Goal: Transaction & Acquisition: Purchase product/service

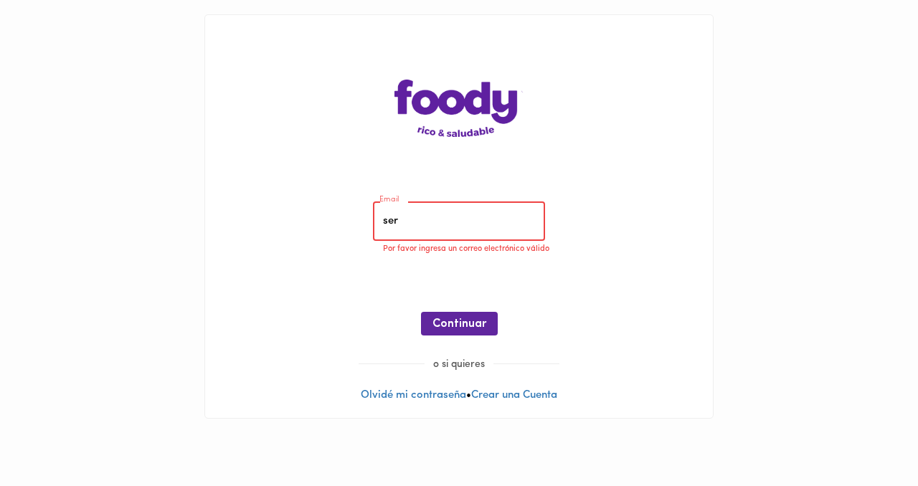
type input "[PERSON_NAME][EMAIL_ADDRESS][DOMAIN_NAME]"
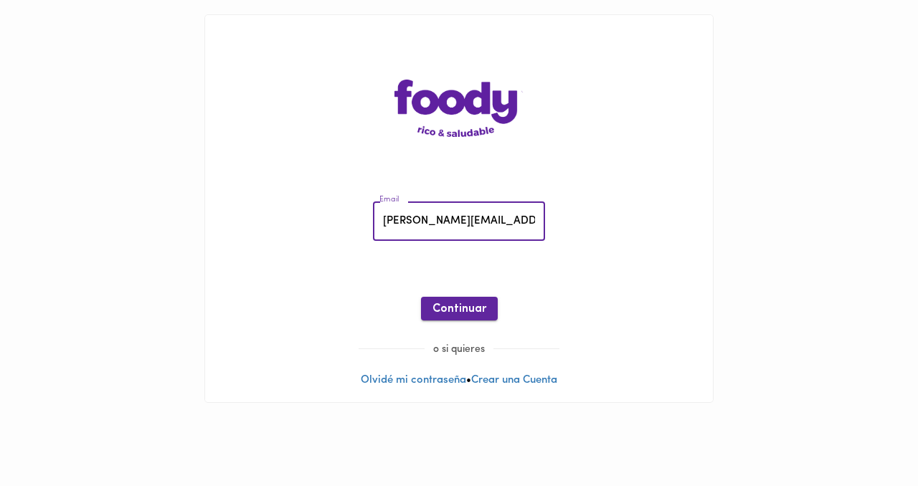
click at [466, 314] on span "Continuar" at bounding box center [460, 310] width 54 height 14
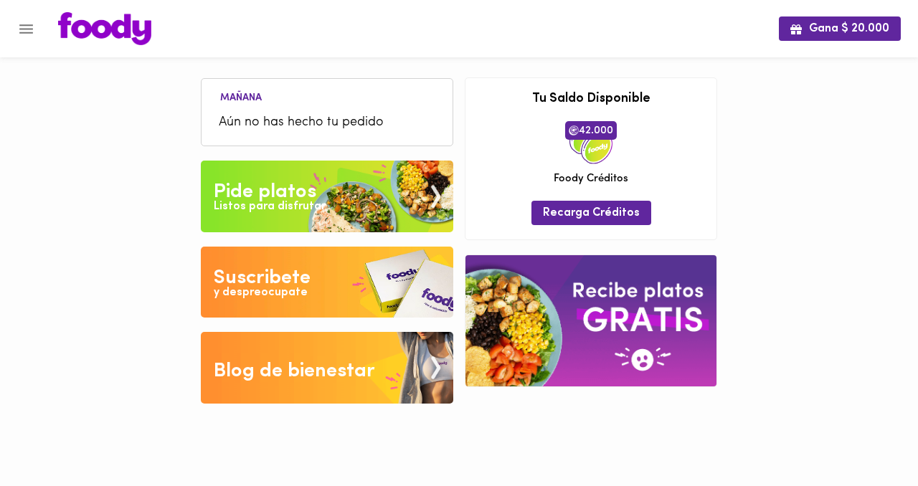
click at [257, 185] on div "Pide platos" at bounding box center [265, 192] width 103 height 29
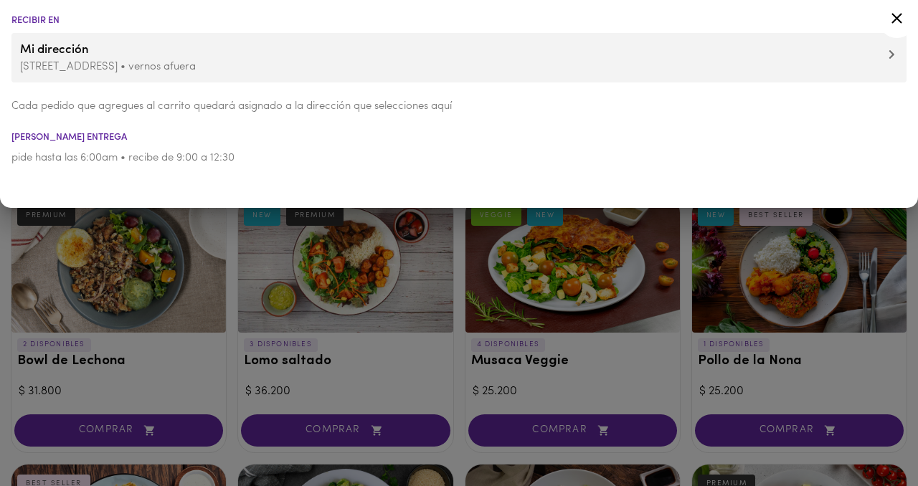
click at [850, 54] on span "Mi dirección" at bounding box center [459, 50] width 878 height 19
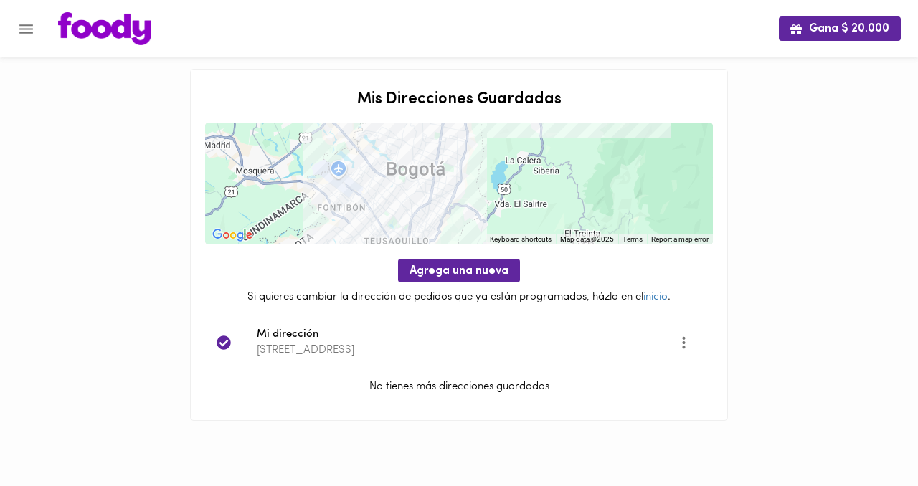
click at [80, 37] on img at bounding box center [104, 28] width 93 height 33
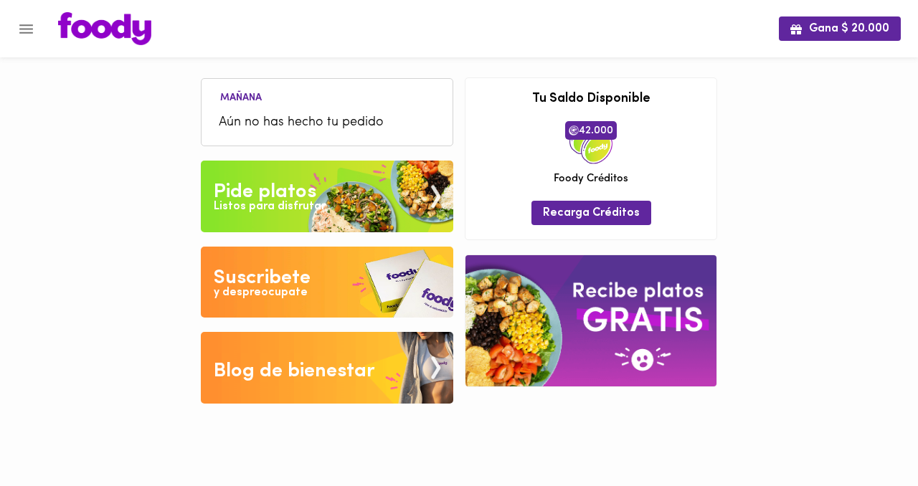
click at [278, 193] on div "Pide platos" at bounding box center [265, 192] width 103 height 29
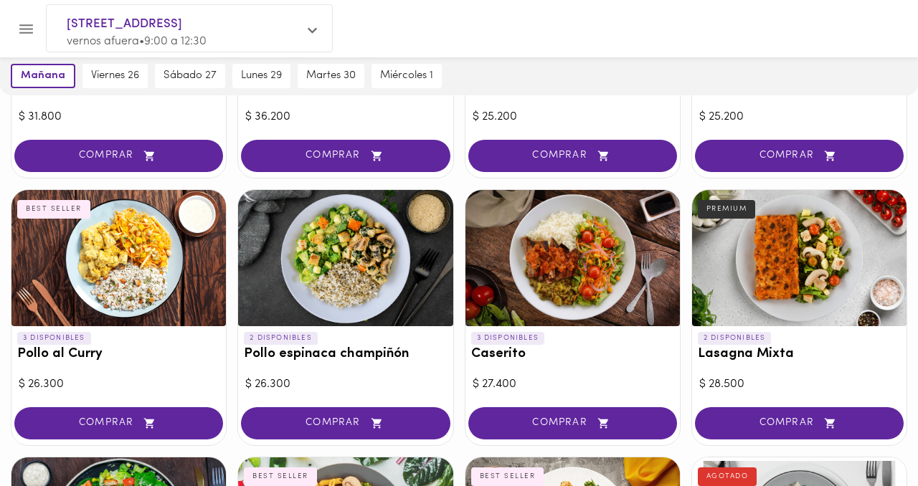
scroll to position [278, 0]
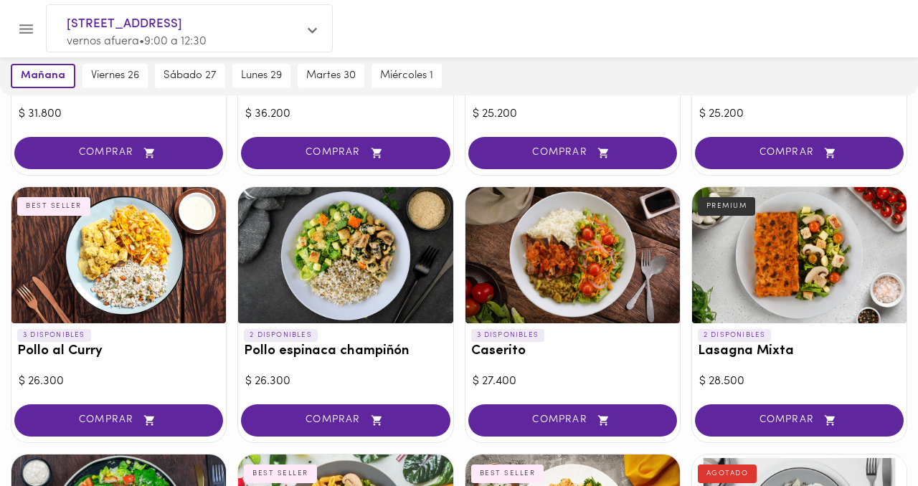
click at [531, 275] on div at bounding box center [573, 255] width 215 height 136
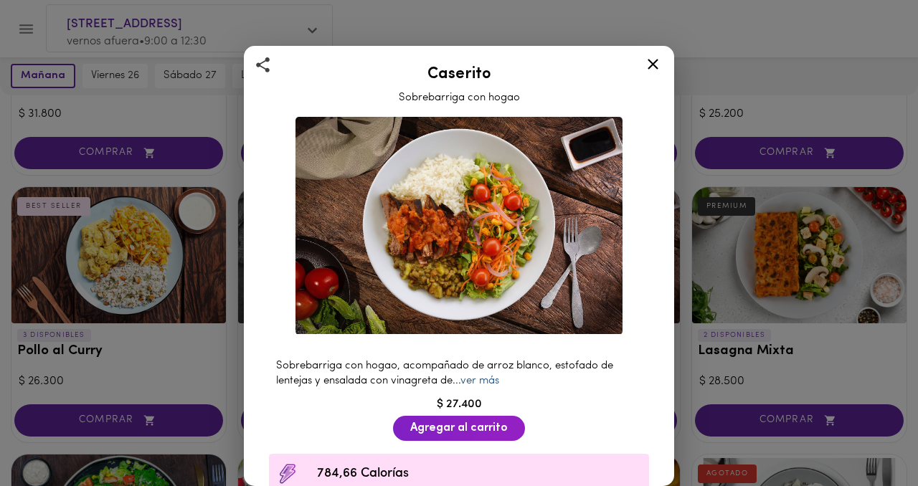
click at [484, 376] on link "ver más" at bounding box center [480, 381] width 39 height 11
click at [651, 68] on icon at bounding box center [653, 64] width 18 height 18
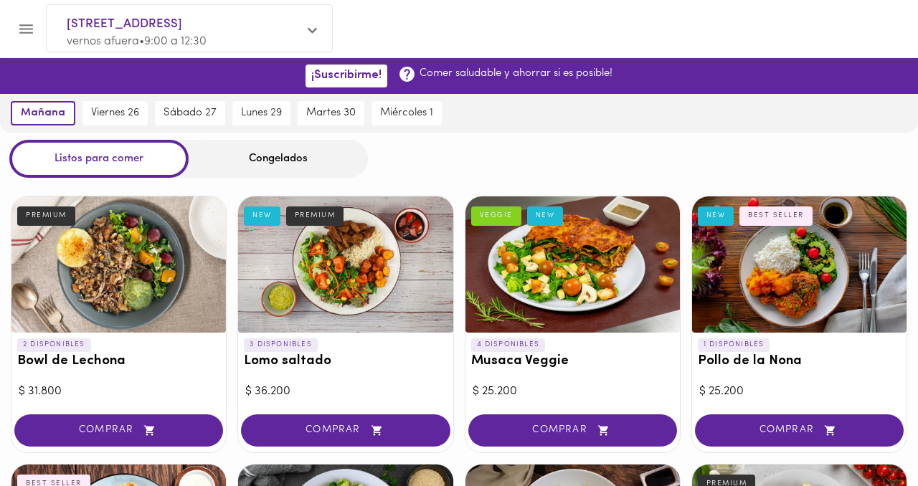
click at [371, 306] on div at bounding box center [345, 265] width 215 height 136
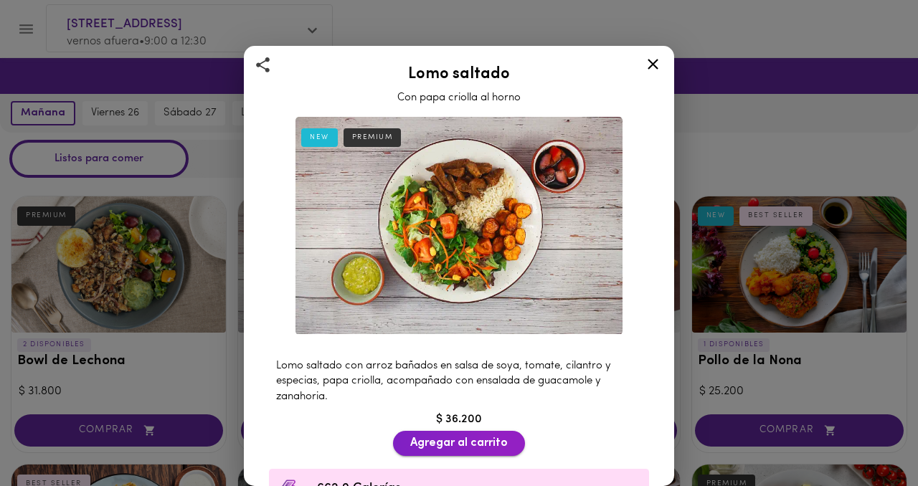
click at [445, 440] on span "Agregar al carrito" at bounding box center [459, 444] width 98 height 14
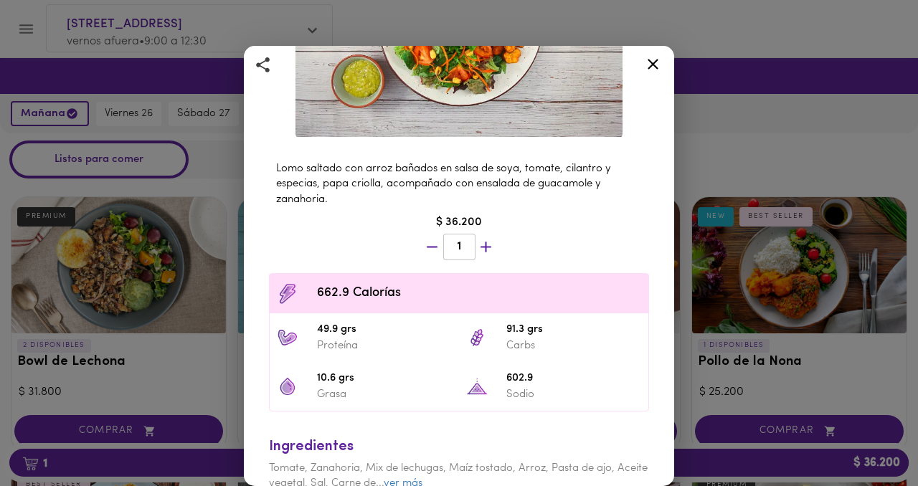
scroll to position [253, 0]
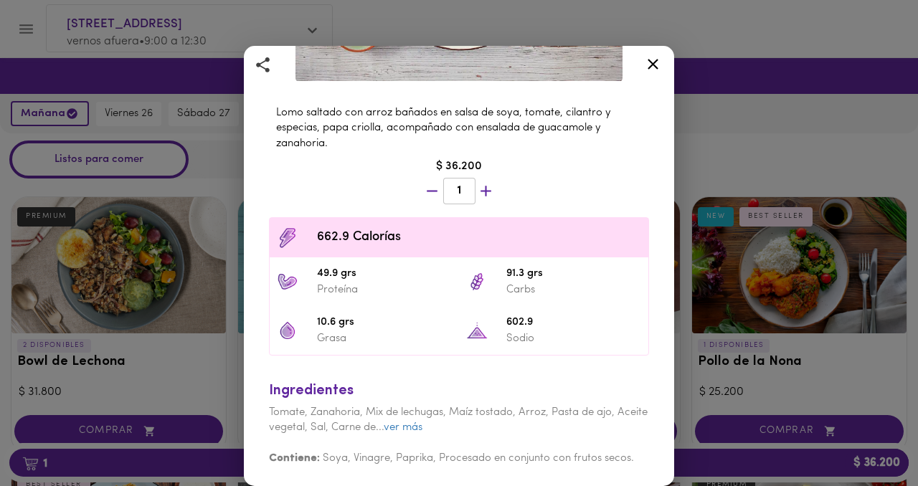
click at [651, 67] on icon at bounding box center [653, 64] width 11 height 11
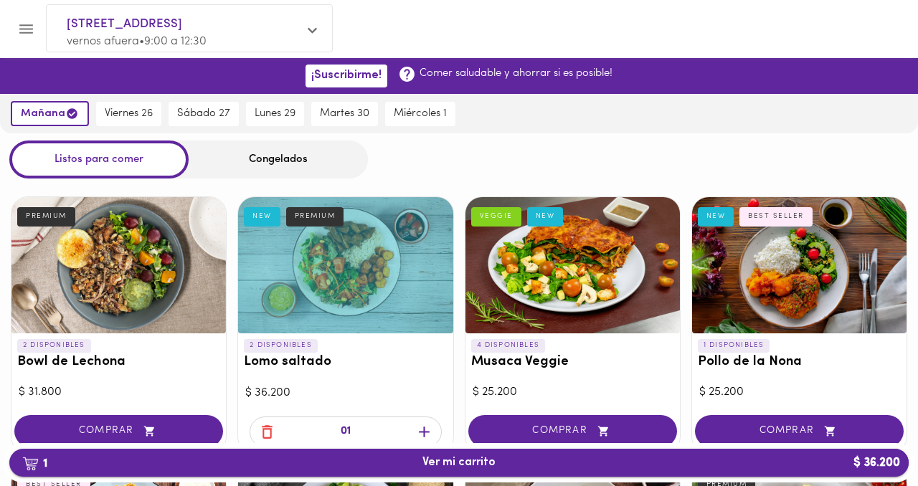
click at [654, 456] on span "1 Ver mi carrito $ 36.200" at bounding box center [459, 463] width 877 height 14
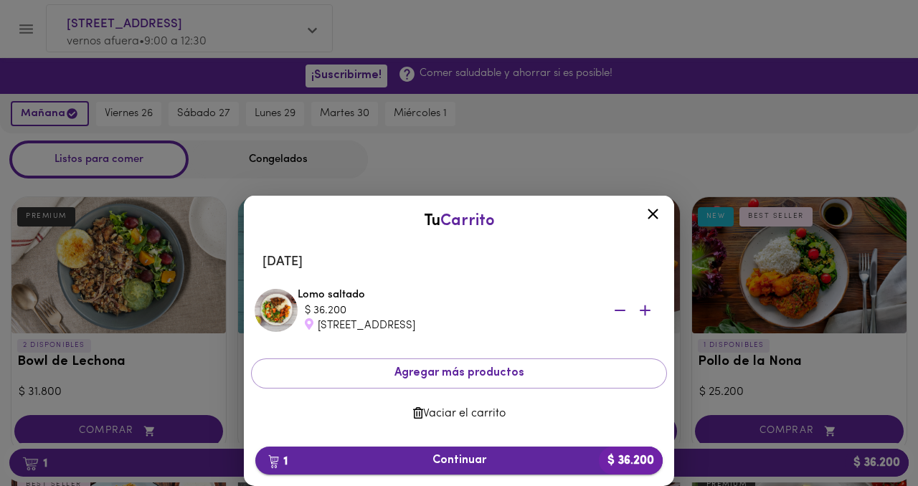
click at [441, 465] on span "1 Continuar $ 36.200" at bounding box center [459, 461] width 385 height 14
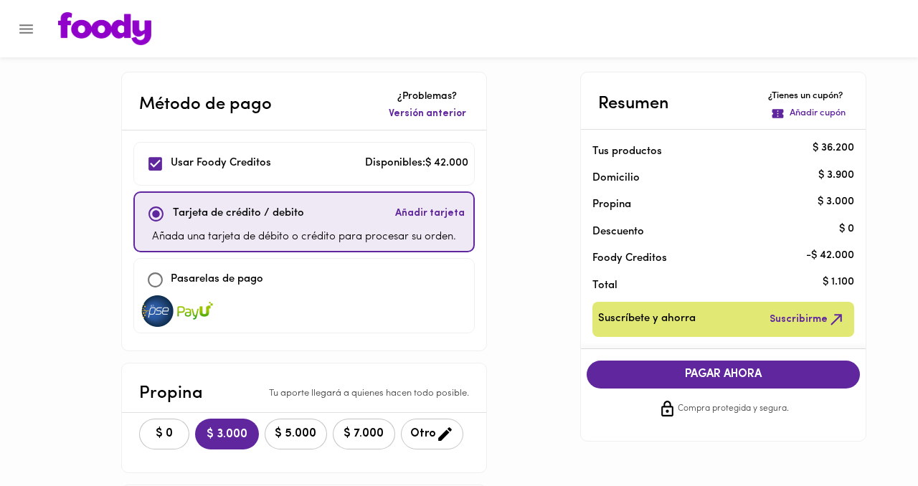
click at [425, 431] on span "Otro" at bounding box center [432, 434] width 44 height 18
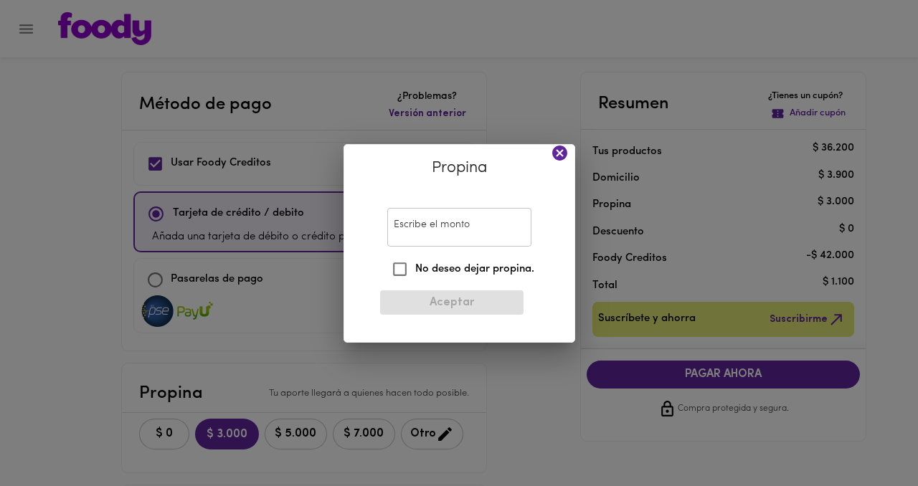
click at [441, 241] on input "Escribe el monto" at bounding box center [459, 227] width 144 height 39
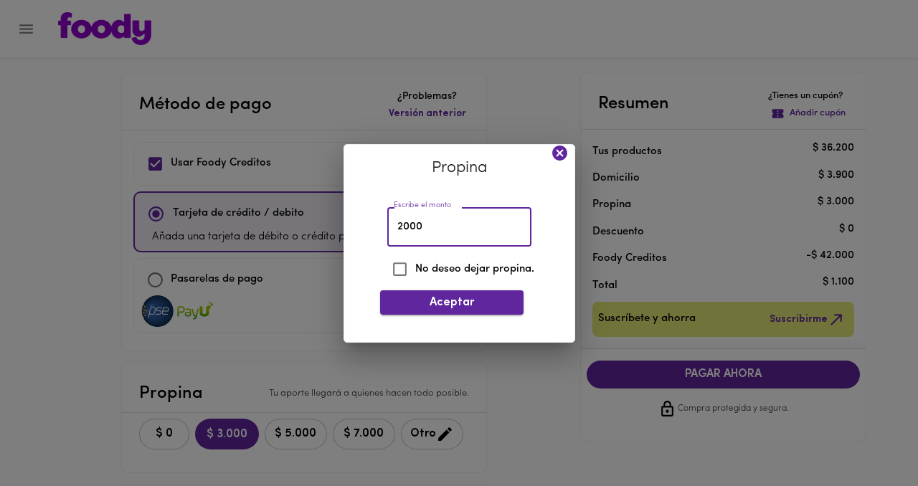
type input "2000"
click at [458, 303] on span "Aceptar" at bounding box center [452, 303] width 121 height 14
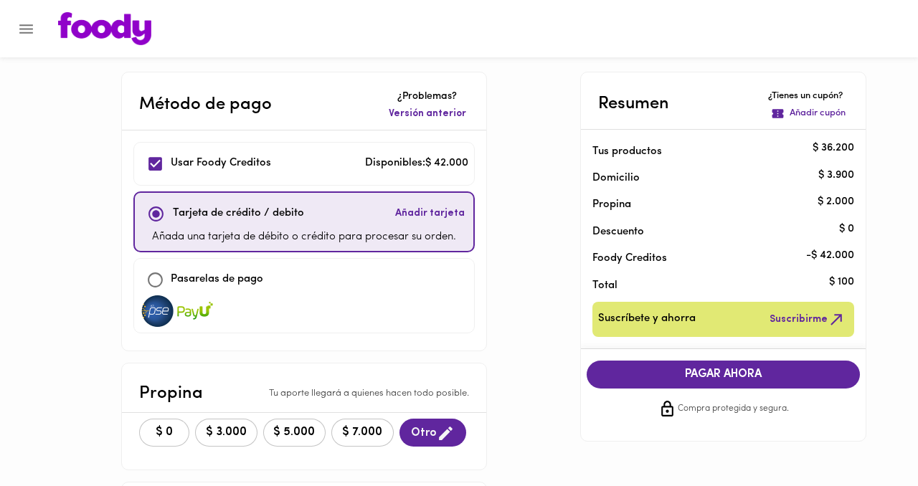
click at [418, 436] on span "Otro" at bounding box center [433, 434] width 44 height 18
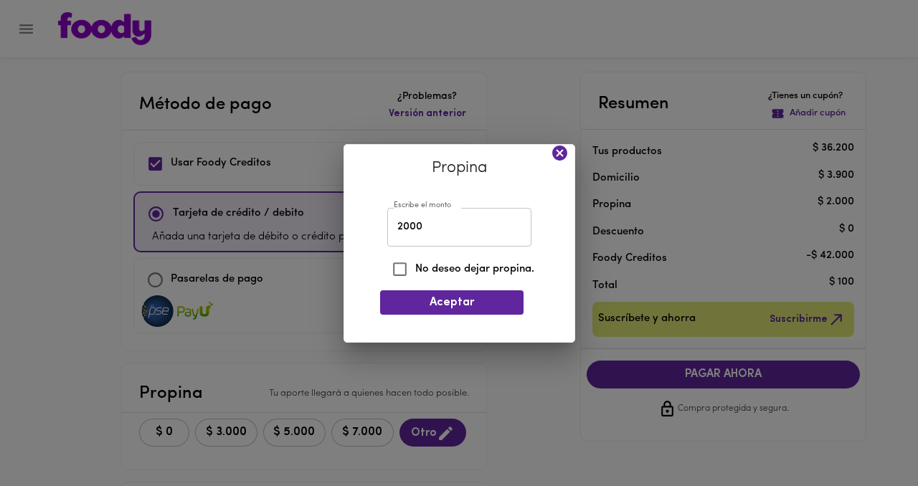
click at [423, 225] on input "2000" at bounding box center [459, 227] width 144 height 39
type input "1900"
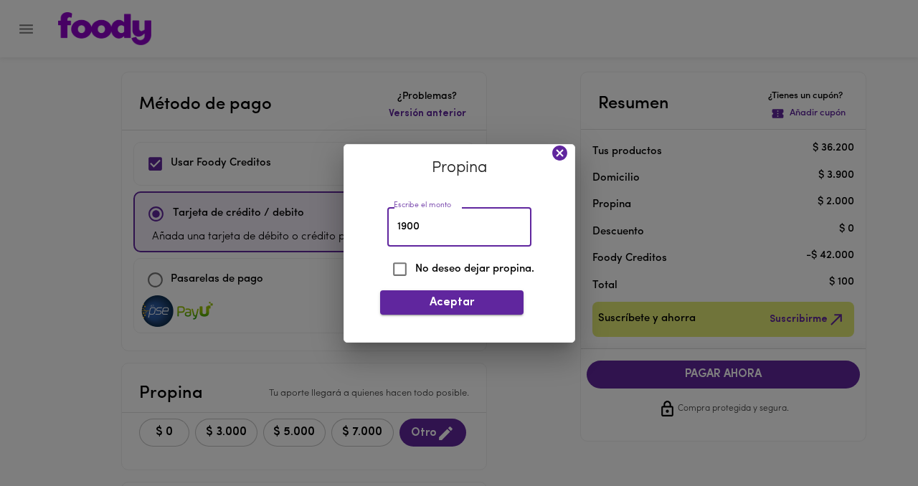
click at [458, 295] on button "Aceptar" at bounding box center [451, 303] width 143 height 24
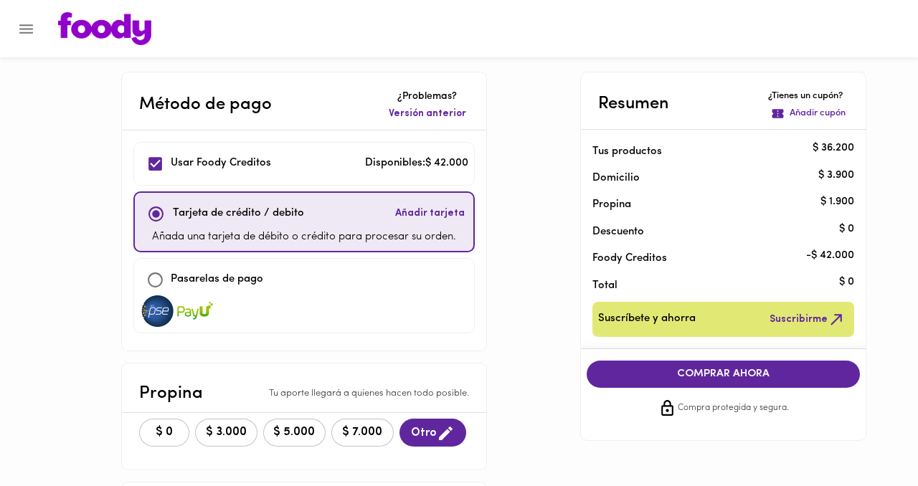
click at [736, 374] on span "COMPRAR AHORA" at bounding box center [723, 374] width 245 height 13
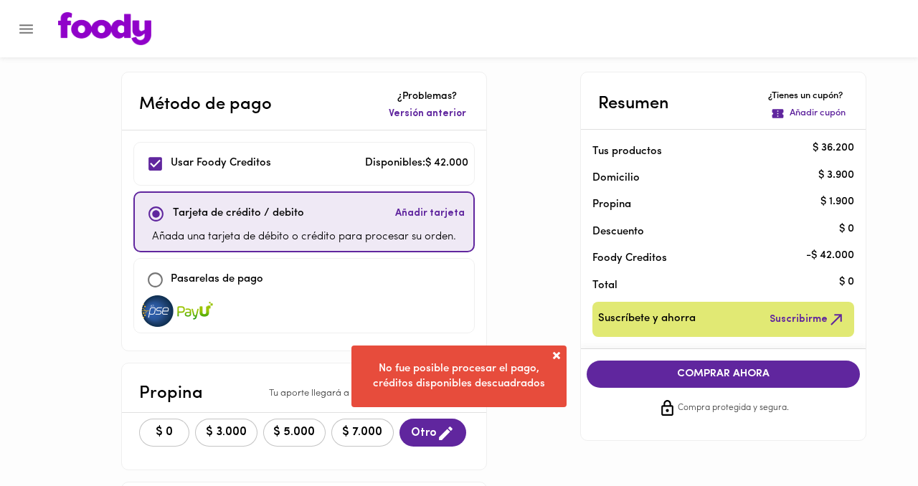
click at [559, 358] on span at bounding box center [557, 356] width 14 height 14
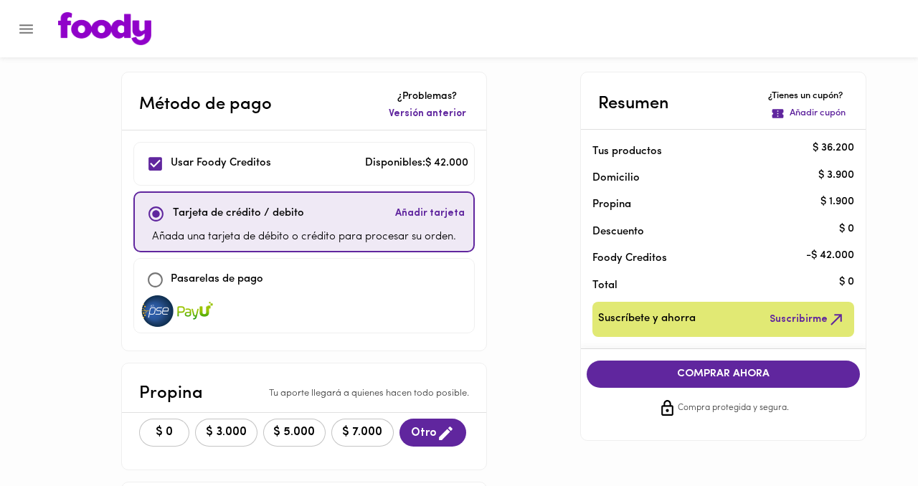
click at [154, 170] on input "checkbox" at bounding box center [155, 164] width 31 height 31
click at [156, 160] on input "checkbox" at bounding box center [155, 164] width 31 height 31
checkbox input "true"
click at [714, 377] on span "COMPRAR AHORA" at bounding box center [723, 374] width 245 height 13
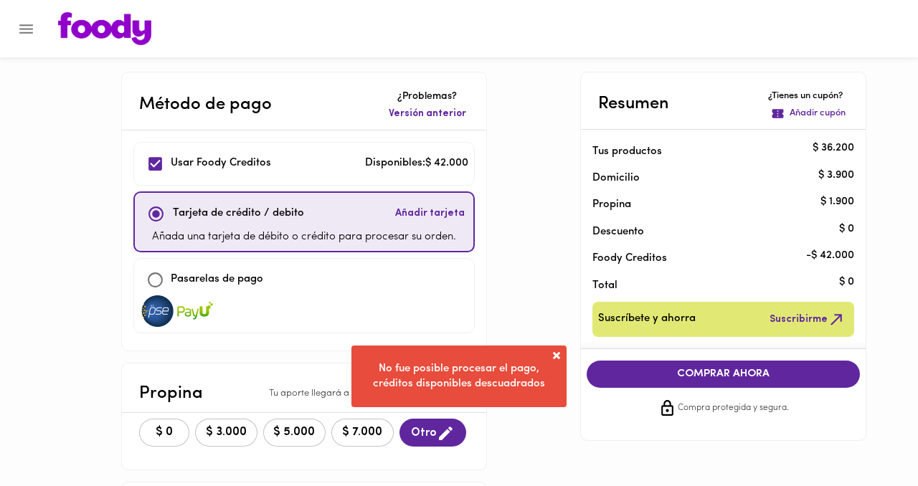
click at [450, 382] on span "No fue posible procesar el pago, créditos disponibles descuadrados" at bounding box center [459, 377] width 172 height 26
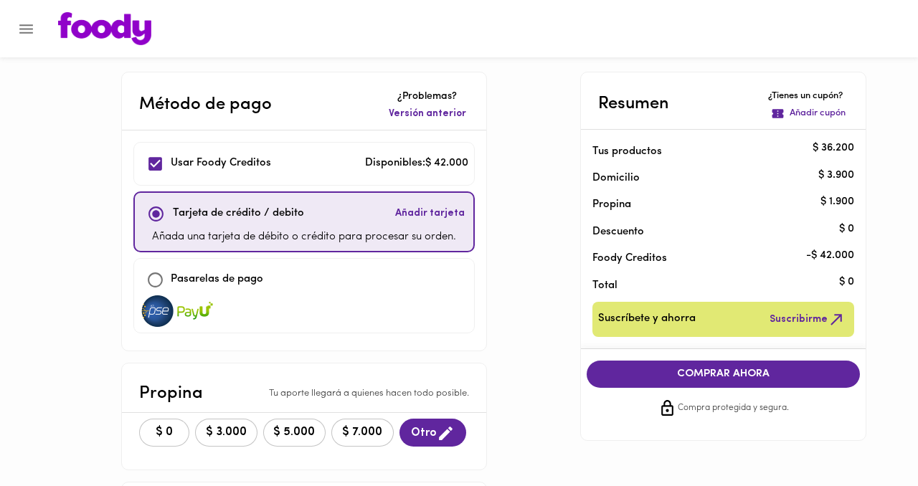
click at [85, 43] on img at bounding box center [104, 28] width 93 height 33
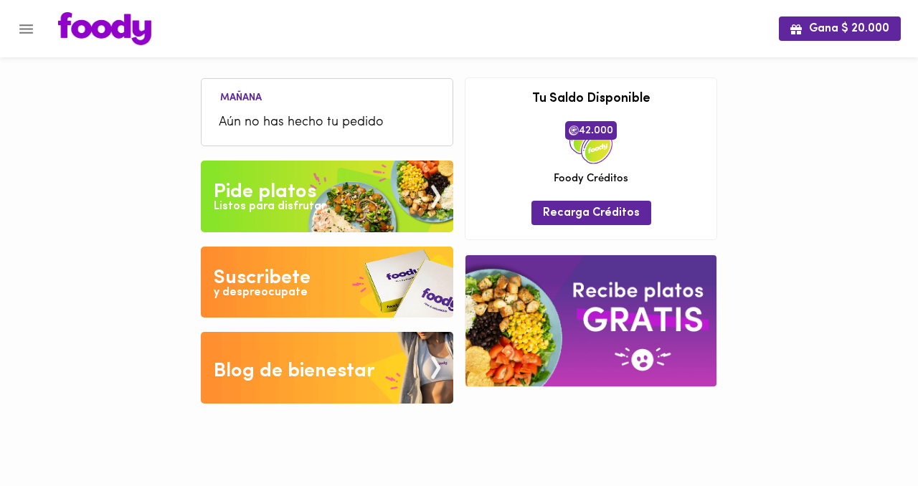
click at [601, 126] on span "42.000" at bounding box center [591, 130] width 52 height 19
click at [319, 212] on div "Listos para disfrutar" at bounding box center [270, 207] width 112 height 17
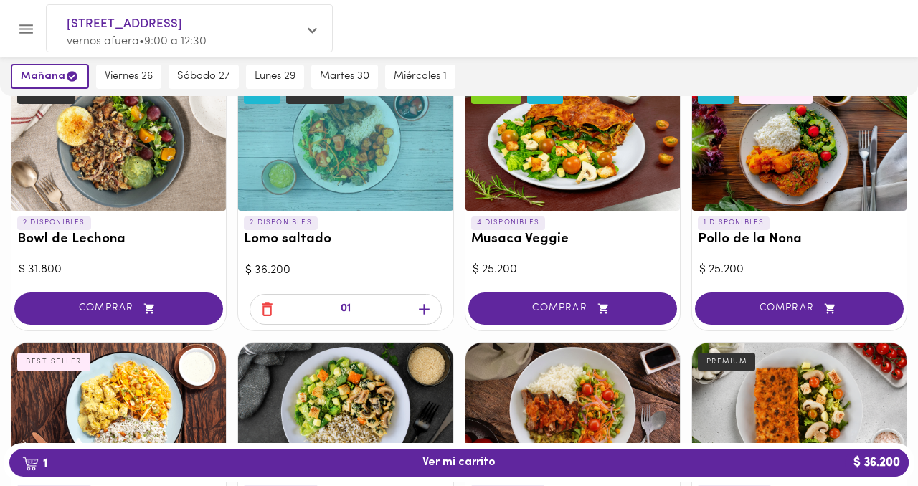
scroll to position [126, 0]
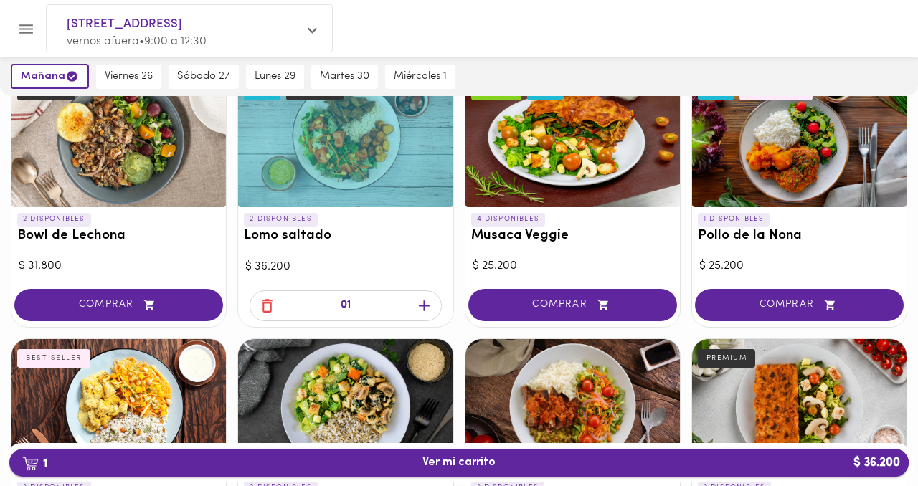
click at [458, 464] on span "1 Ver mi carrito $ 36.200" at bounding box center [459, 463] width 73 height 14
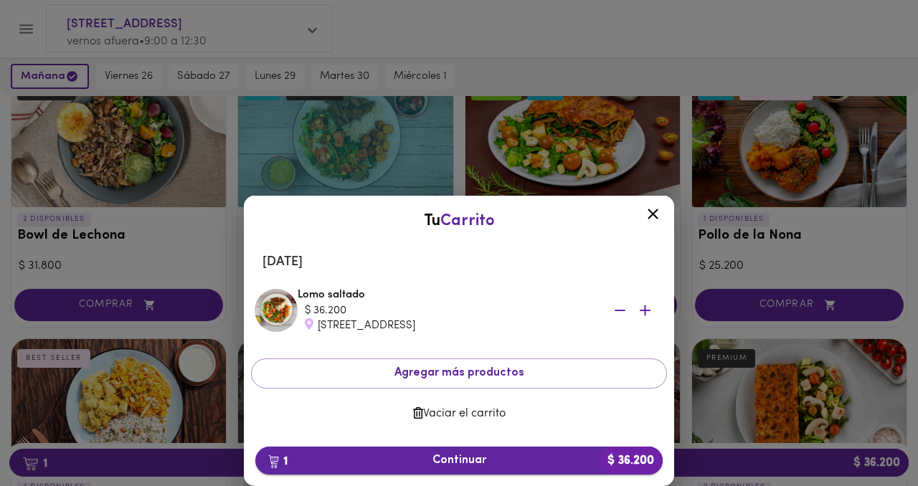
click at [475, 454] on span "1 Continuar $ 36.200" at bounding box center [459, 461] width 385 height 14
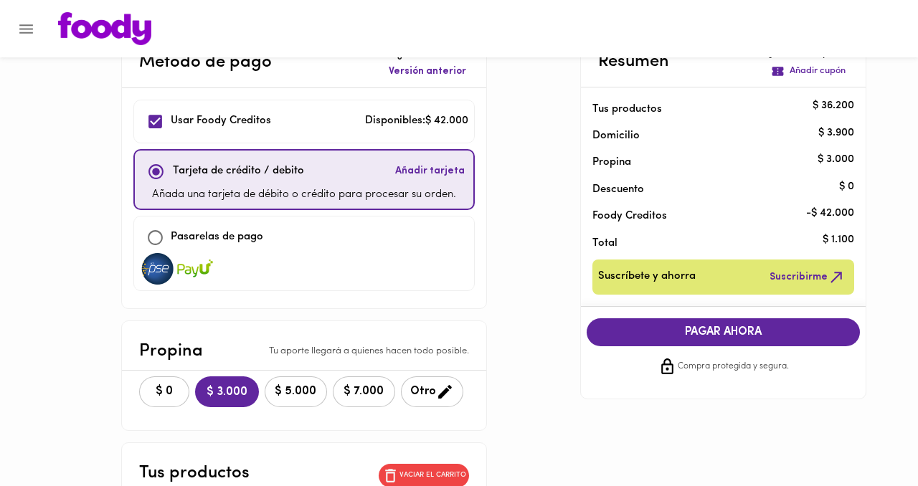
scroll to position [43, 0]
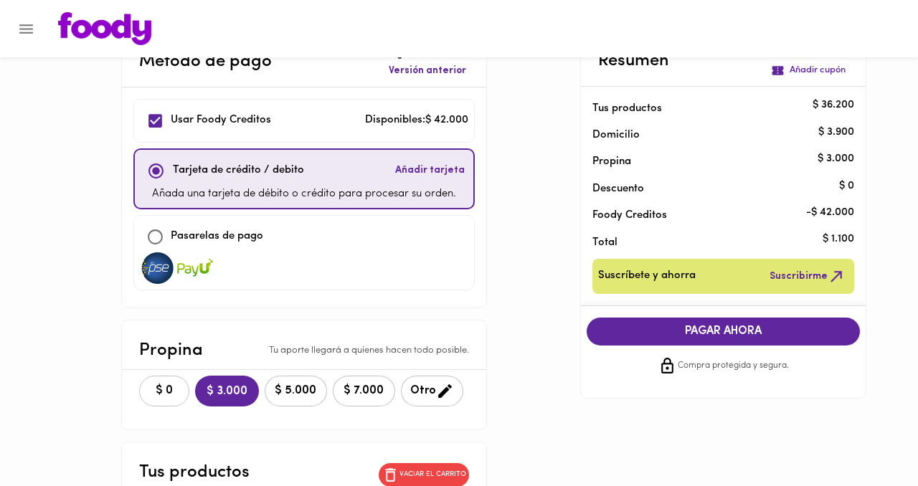
click at [165, 388] on span "$ 0" at bounding box center [165, 392] width 32 height 14
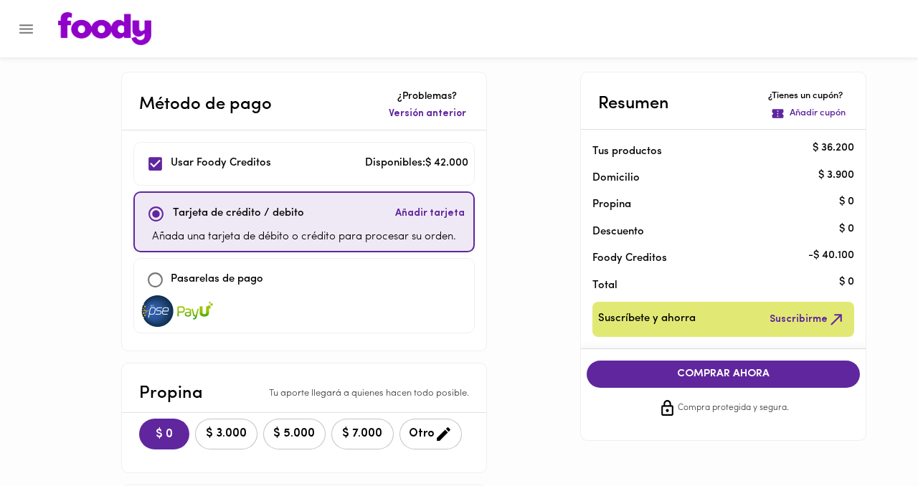
scroll to position [1, 0]
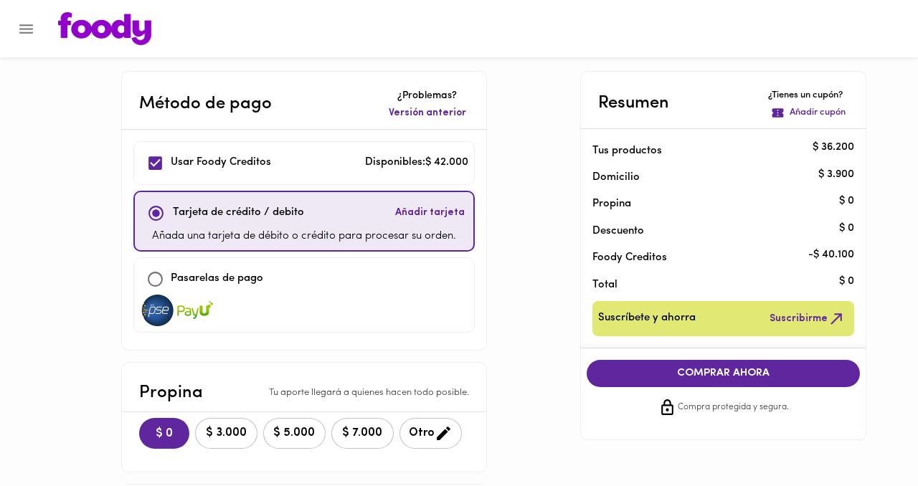
click at [161, 162] on input "checkbox" at bounding box center [155, 163] width 31 height 31
click at [154, 162] on input "checkbox" at bounding box center [155, 163] width 31 height 31
checkbox input "true"
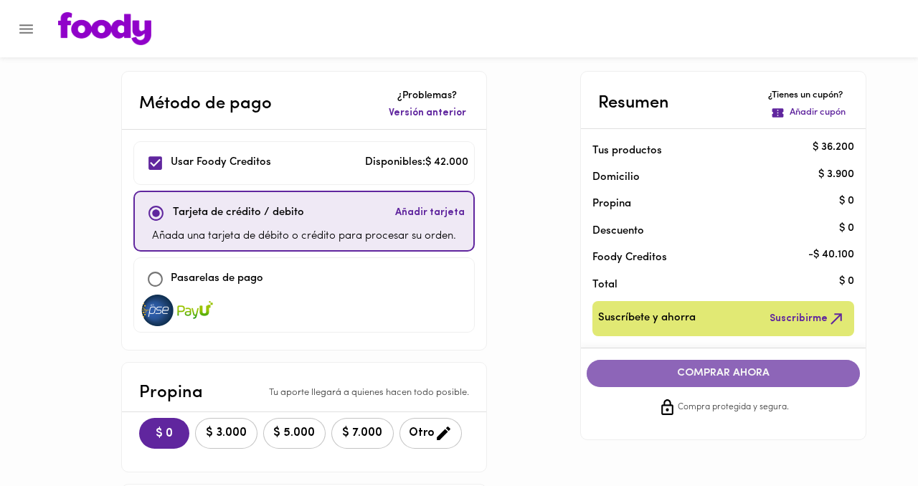
click at [670, 369] on span "COMPRAR AHORA" at bounding box center [723, 373] width 245 height 13
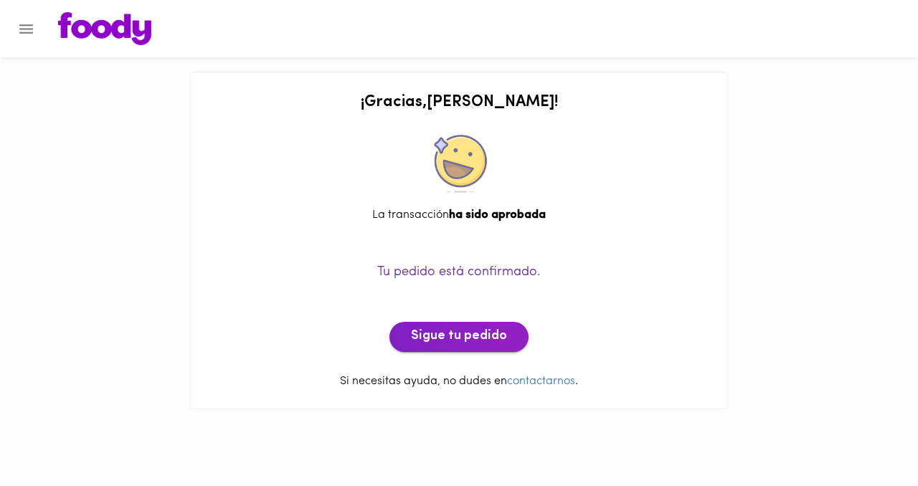
click at [476, 336] on span "Sigue tu pedido" at bounding box center [459, 337] width 96 height 16
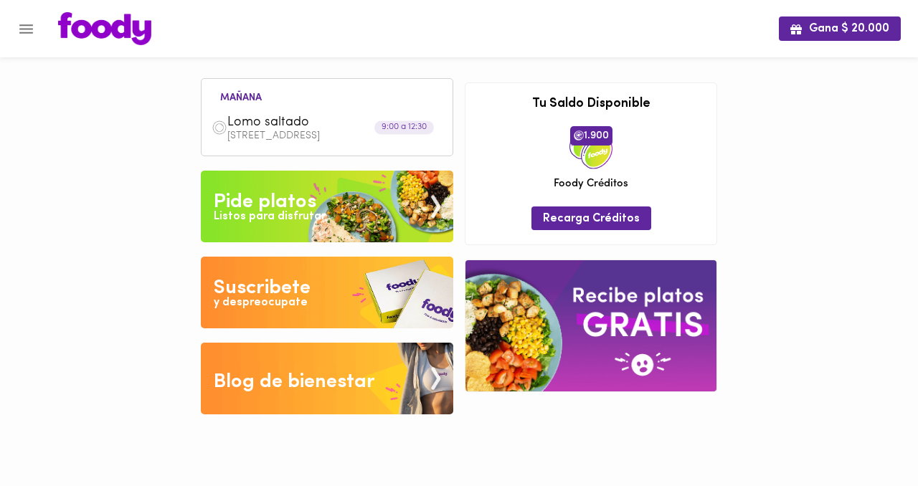
click at [306, 123] on span "Lomo saltado" at bounding box center [309, 123] width 165 height 17
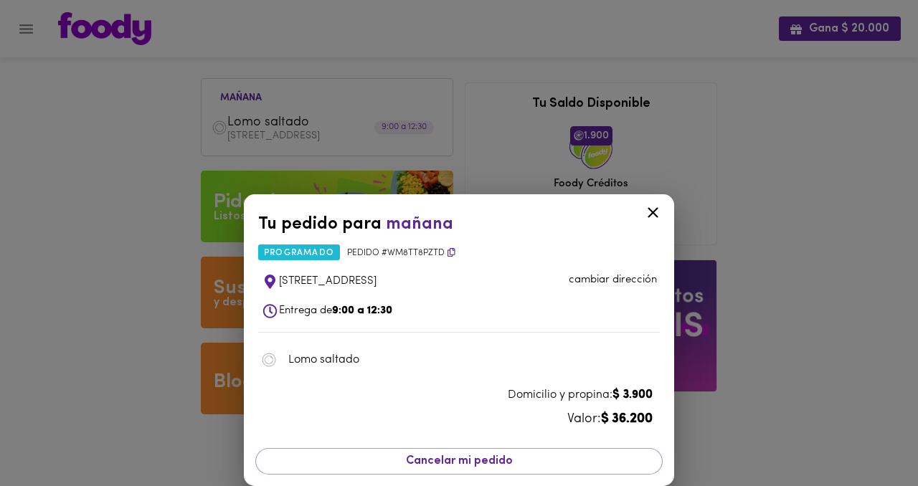
click at [648, 213] on icon at bounding box center [653, 213] width 18 height 18
